Goal: Information Seeking & Learning: Learn about a topic

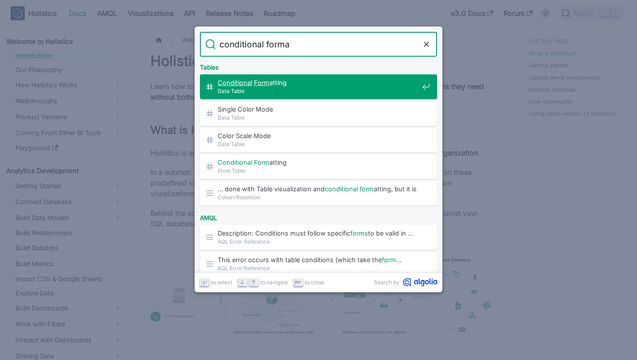
type input "conditional format"
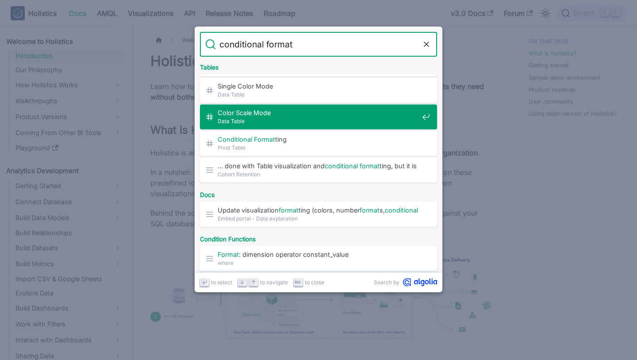
scroll to position [21, 0]
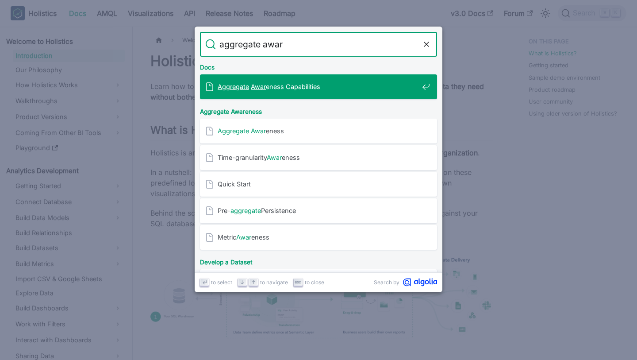
type input "aggregate aware"
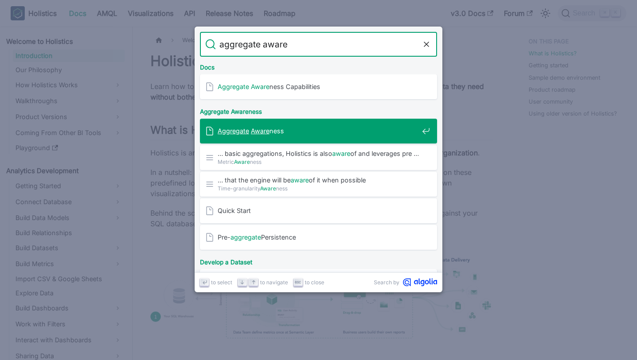
click at [307, 124] on div "Aggregate Aware ness" at bounding box center [321, 131] width 232 height 25
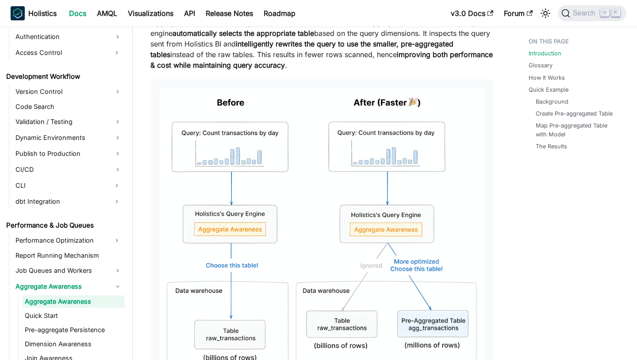
scroll to position [223, 0]
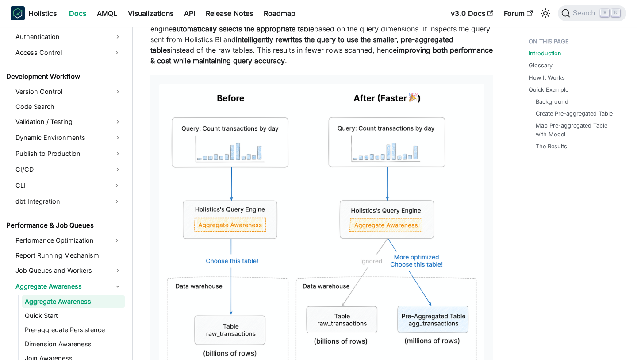
click at [357, 202] on img at bounding box center [321, 244] width 325 height 320
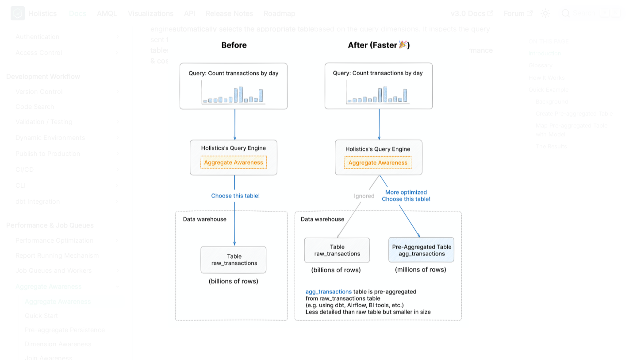
click at [514, 159] on div at bounding box center [318, 180] width 637 height 360
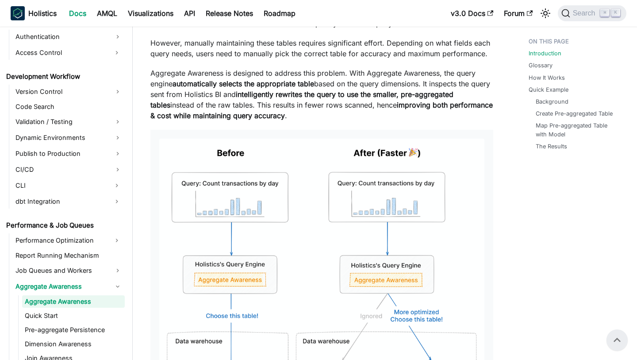
scroll to position [127, 0]
